Goal: Find specific page/section: Find specific page/section

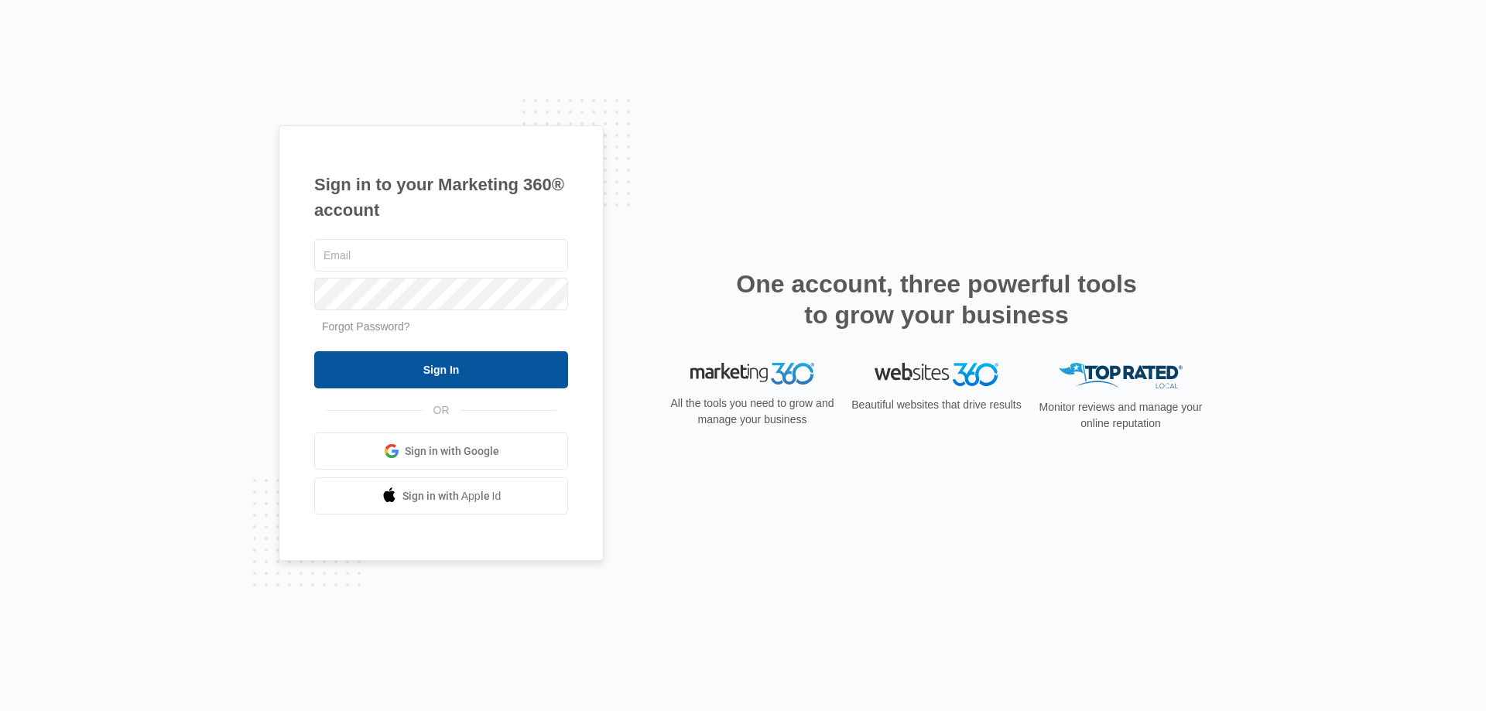
type input "[EMAIL_ADDRESS][DOMAIN_NAME]"
click at [452, 368] on input "Sign In" at bounding box center [441, 369] width 254 height 37
type input "kmursch@fourleafprop.com"
click at [429, 373] on input "Sign In" at bounding box center [441, 369] width 254 height 37
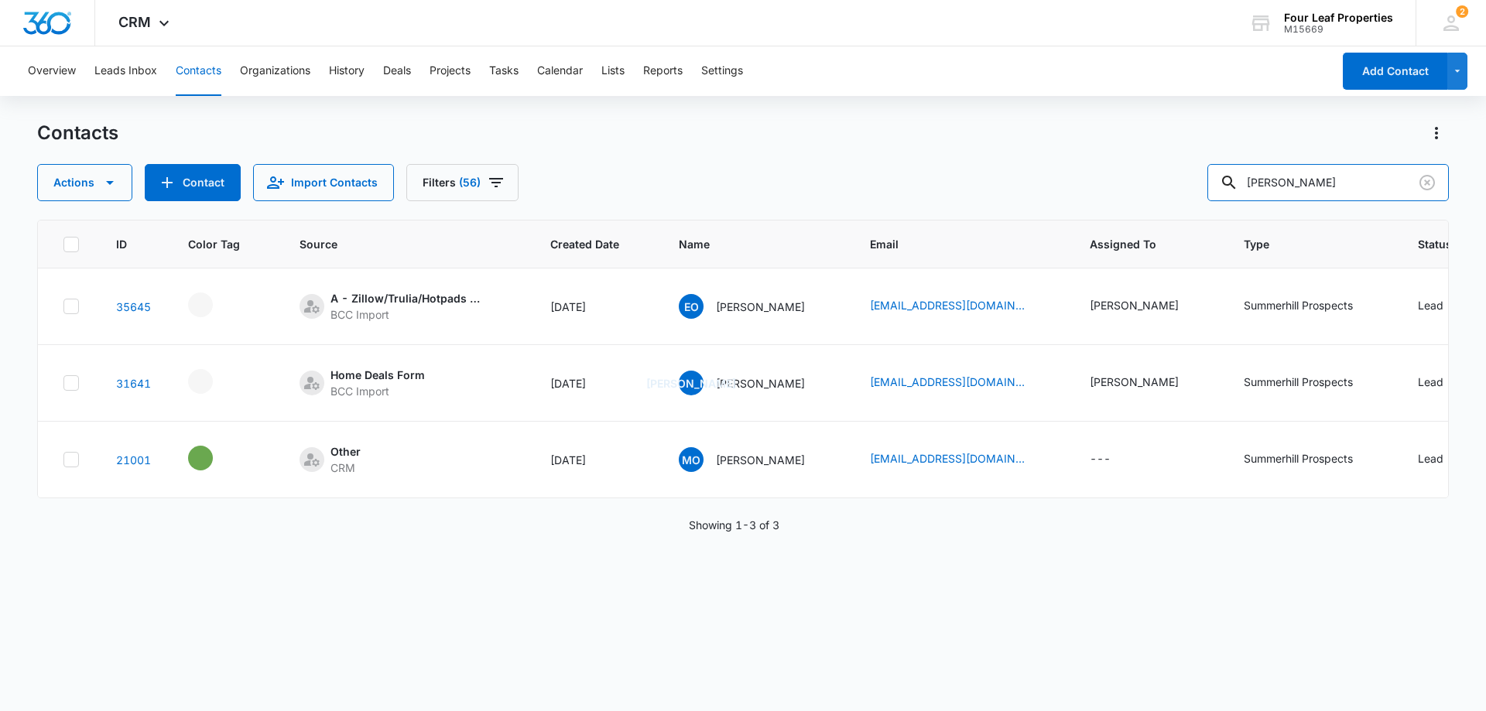
drag, startPoint x: 1332, startPoint y: 186, endPoint x: 1074, endPoint y: 176, distance: 258.6
click at [1074, 176] on div "Actions Contact Import Contacts Filters (56) [PERSON_NAME]" at bounding box center [742, 182] width 1411 height 37
paste input "[EMAIL_ADDRESS][DOMAIN_NAME]"
type input "[EMAIL_ADDRESS][DOMAIN_NAME]"
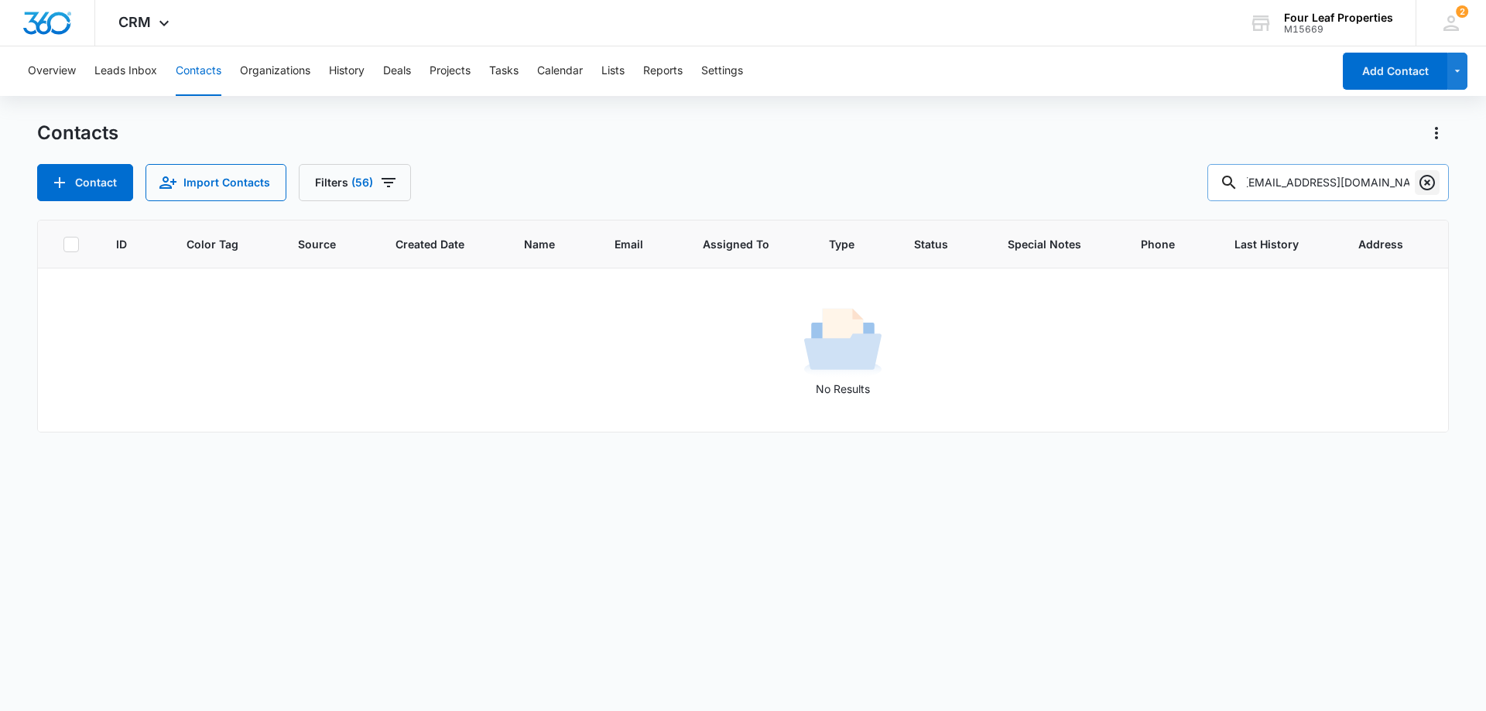
scroll to position [0, 0]
drag, startPoint x: 1429, startPoint y: 182, endPoint x: 1401, endPoint y: 189, distance: 28.7
click at [1430, 182] on icon "Clear" at bounding box center [1426, 182] width 19 height 19
